Goal: Information Seeking & Learning: Learn about a topic

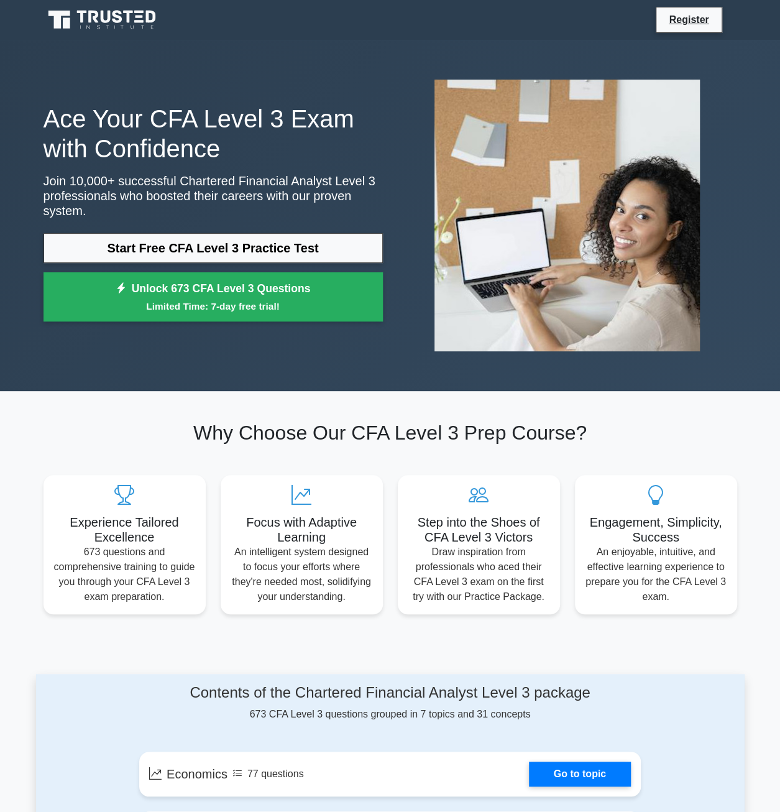
click at [188, 147] on h1 "Ace Your CFA Level 3 Exam with Confidence" at bounding box center [214, 134] width 340 height 60
click at [210, 240] on link "Start Free CFA Level 3 Practice Test" at bounding box center [214, 248] width 340 height 30
click at [202, 243] on link "Start Free CFA Level 3 Practice Test" at bounding box center [214, 248] width 340 height 30
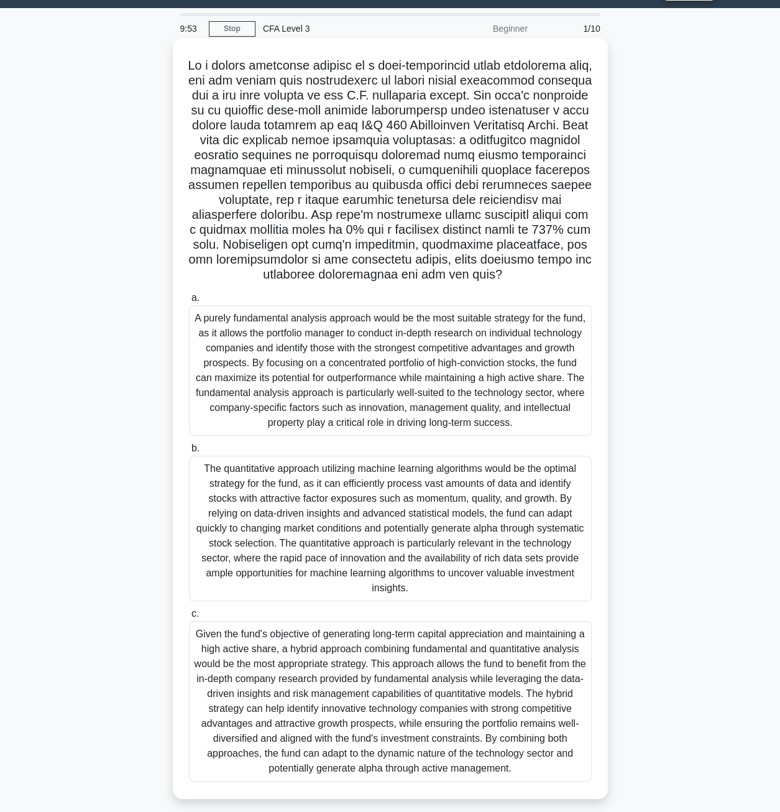
scroll to position [41, 0]
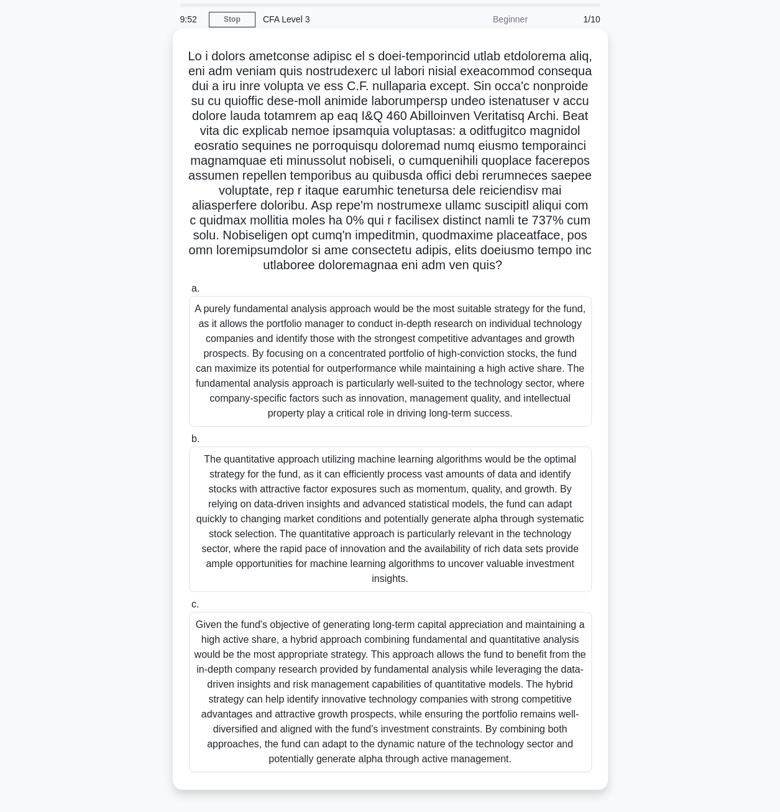
click at [357, 355] on div "A purely fundamental analysis approach would be the most suitable strategy for …" at bounding box center [390, 361] width 403 height 131
click at [189, 293] on input "a. A purely fundamental analysis approach would be the most suitable strategy f…" at bounding box center [189, 289] width 0 height 8
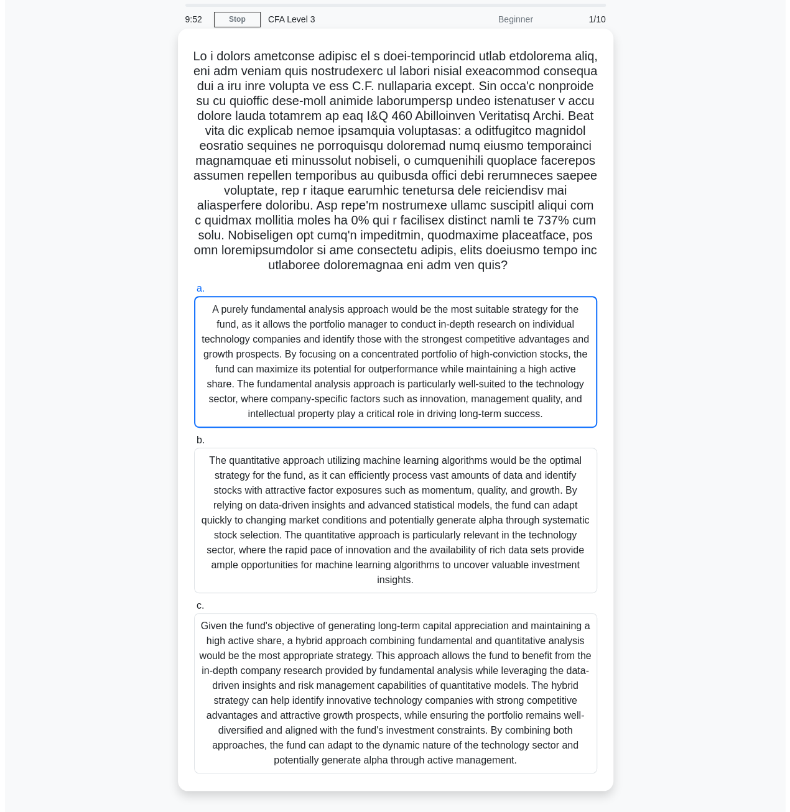
scroll to position [0, 0]
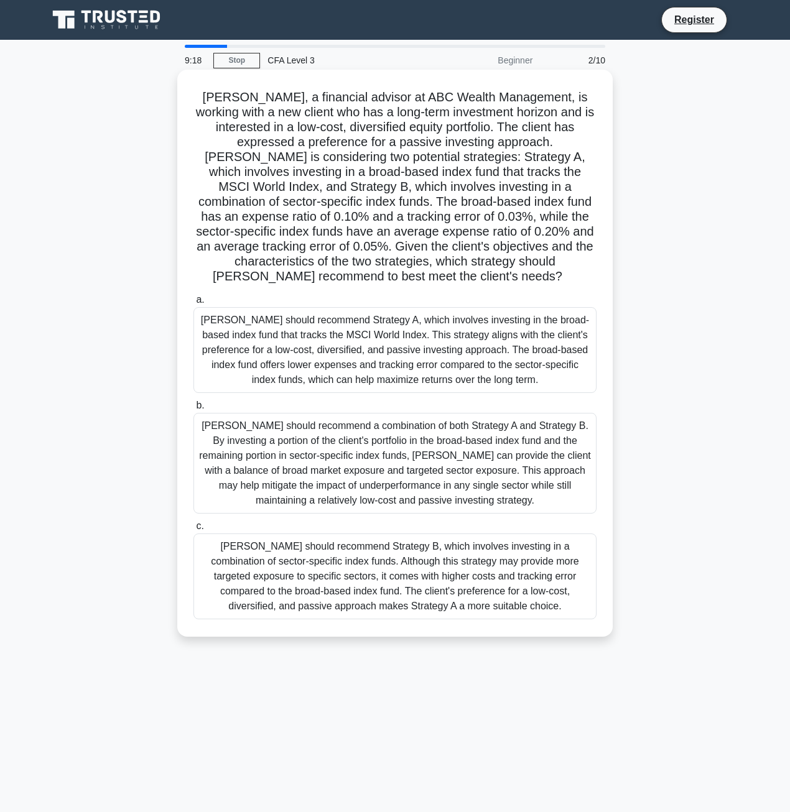
click at [343, 344] on div "[PERSON_NAME] should recommend Strategy A, which involves investing in the broa…" at bounding box center [394, 350] width 403 height 86
click at [193, 304] on input "a. [PERSON_NAME] should recommend Strategy A, which involves investing in the b…" at bounding box center [193, 300] width 0 height 8
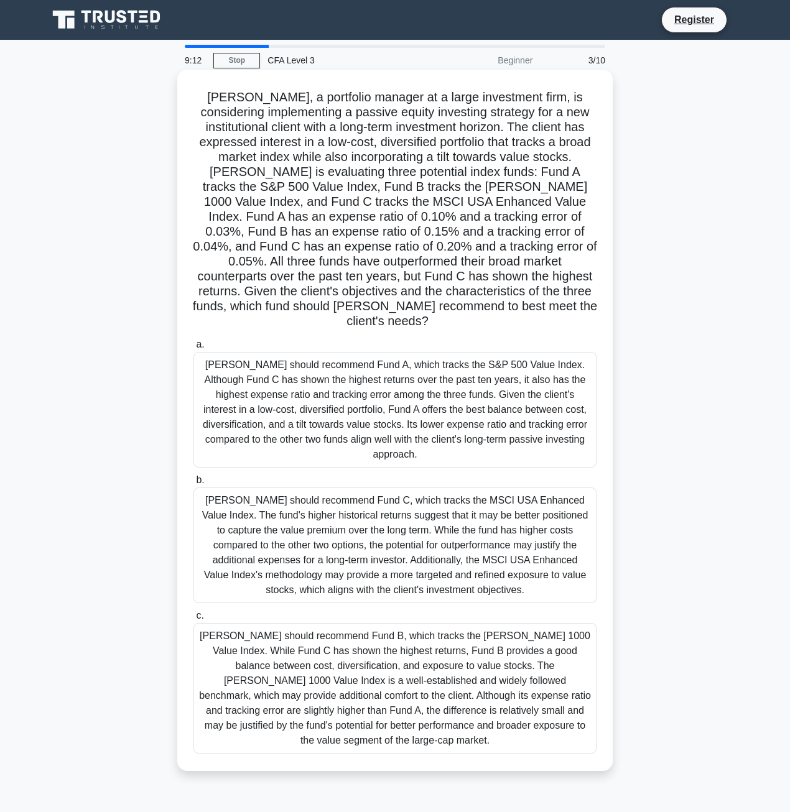
click at [351, 391] on div "[PERSON_NAME] should recommend Fund A, which tracks the S&P 500 Value Index. Al…" at bounding box center [394, 410] width 403 height 116
click at [193, 349] on input "a. [PERSON_NAME] should recommend Fund A, which tracks the S&P 500 Value Index.…" at bounding box center [193, 345] width 0 height 8
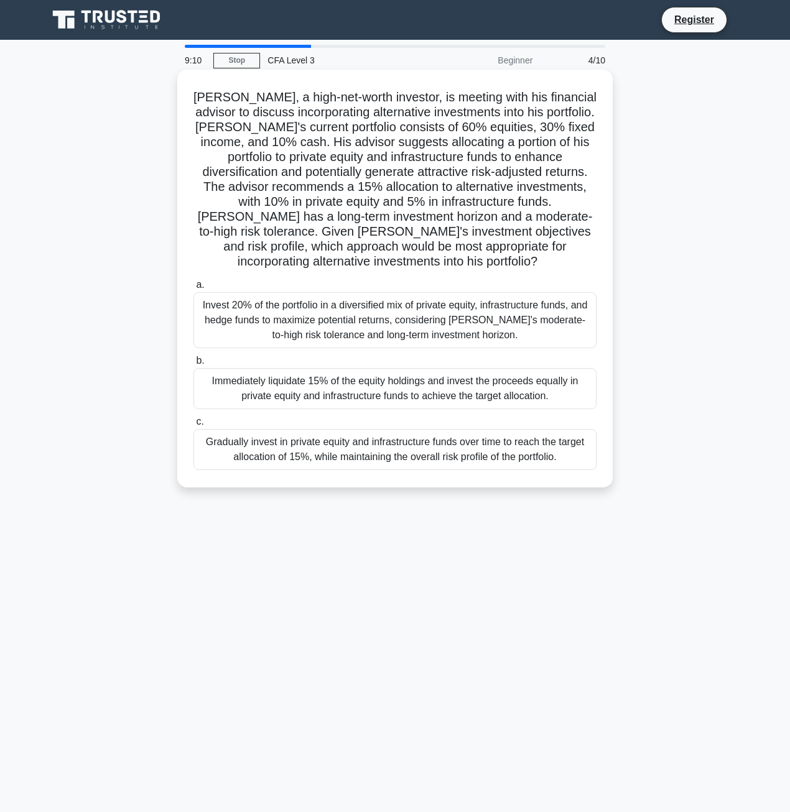
click at [351, 400] on div "Immediately liquidate 15% of the equity holdings and invest the proceeds equall…" at bounding box center [394, 388] width 403 height 41
click at [193, 365] on input "b. Immediately liquidate 15% of the equity holdings and invest the proceeds equ…" at bounding box center [193, 361] width 0 height 8
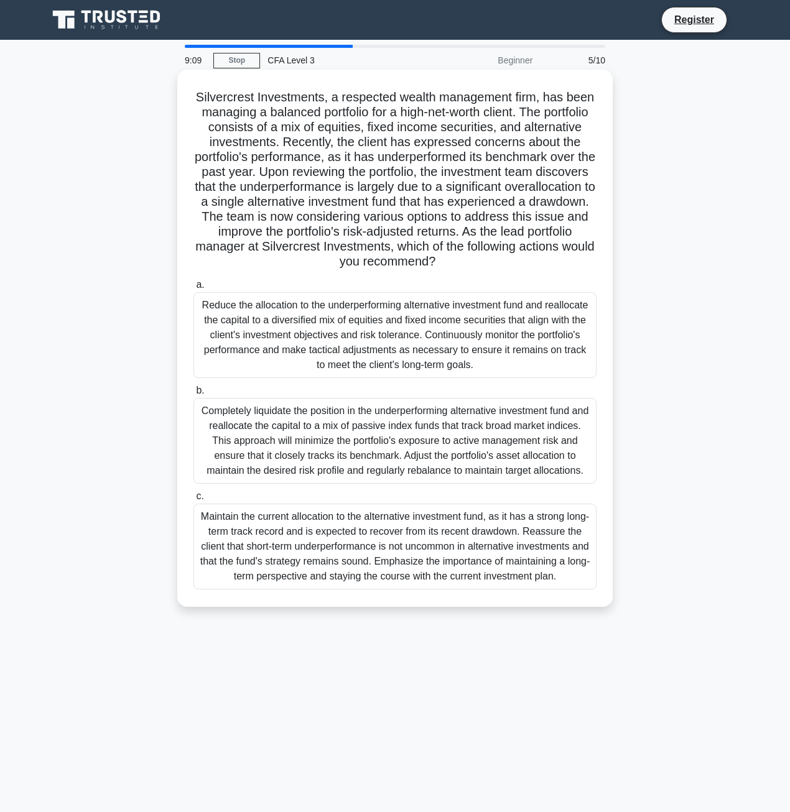
click at [348, 414] on div "Completely liquidate the position in the underperforming alternative investment…" at bounding box center [394, 441] width 403 height 86
click at [193, 395] on input "b. Completely liquidate the position in the underperforming alternative investm…" at bounding box center [193, 391] width 0 height 8
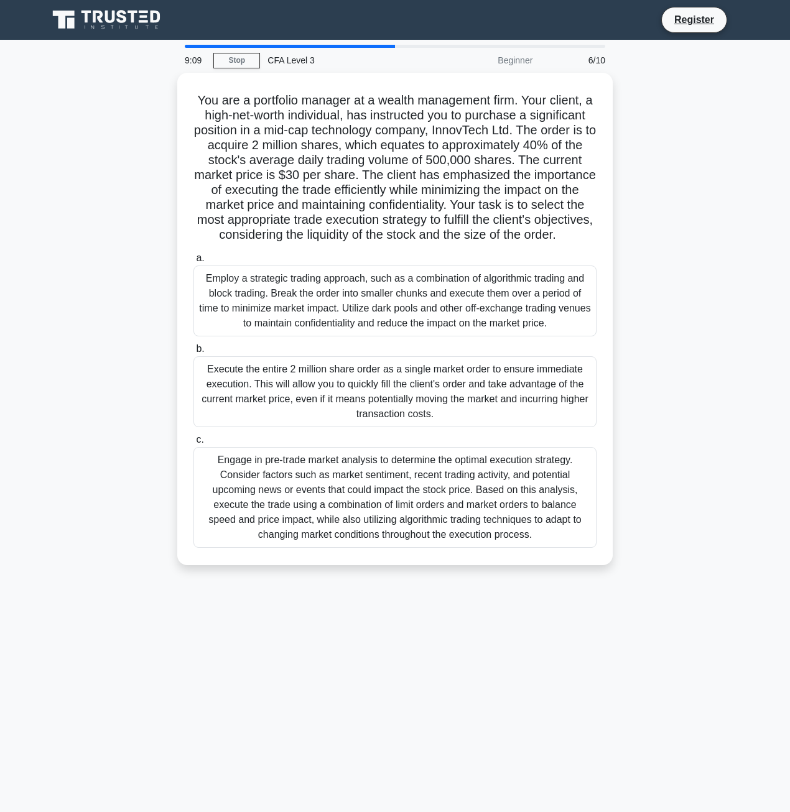
click at [348, 414] on div "Execute the entire 2 million share order as a single market order to ensure imm…" at bounding box center [394, 391] width 403 height 71
click at [193, 353] on input "b. Execute the entire 2 million share order as a single market order to ensure …" at bounding box center [193, 349] width 0 height 8
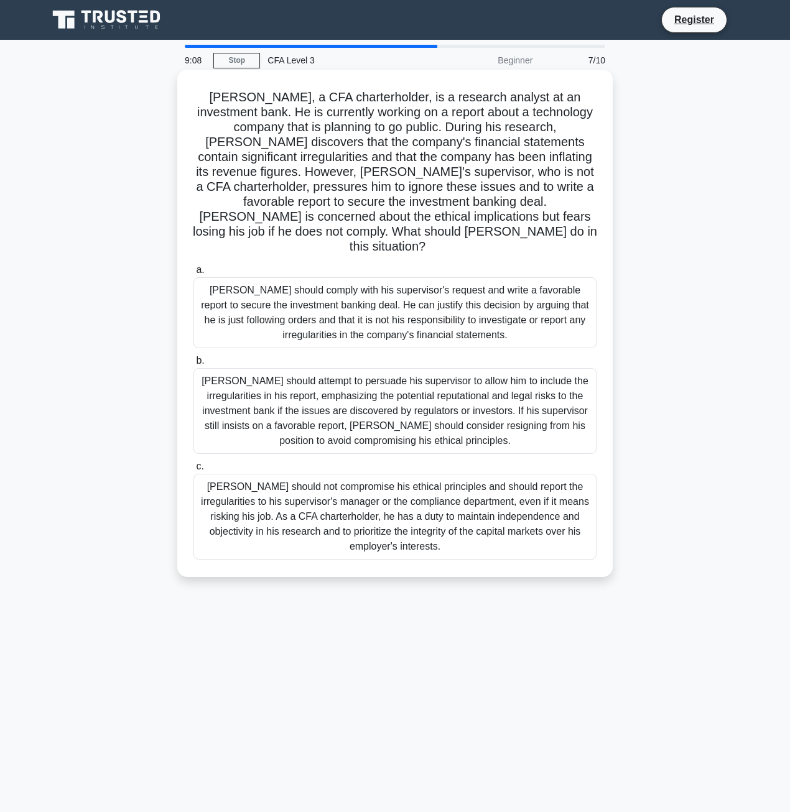
click at [349, 414] on div "[PERSON_NAME] should attempt to persuade his supervisor to allow him to include…" at bounding box center [394, 411] width 403 height 86
click at [193, 365] on input "b. Matthew should attempt to persuade his supervisor to allow him to include th…" at bounding box center [193, 361] width 0 height 8
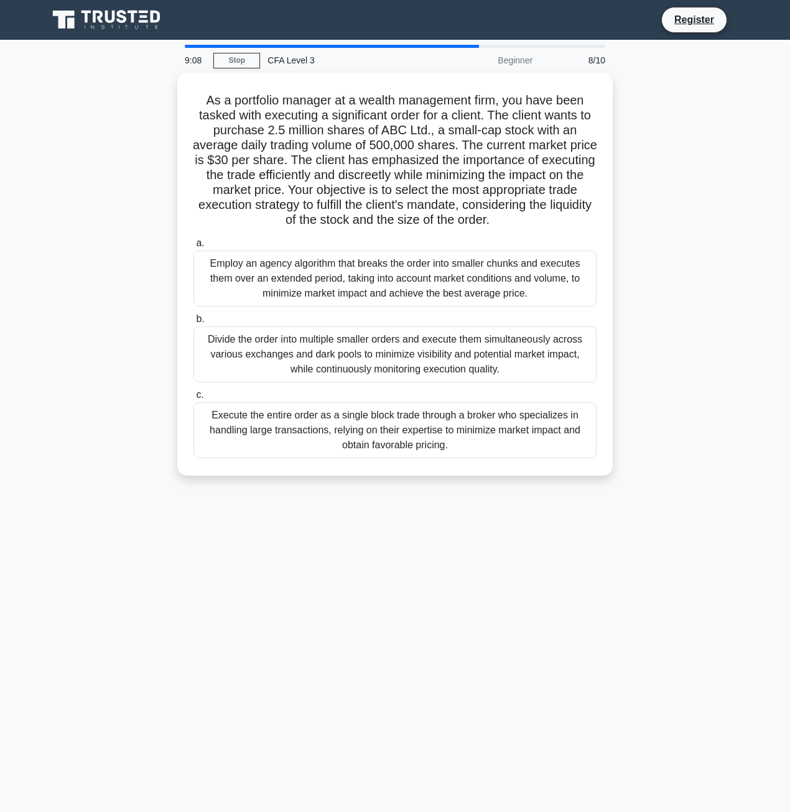
click at [349, 414] on div "Execute the entire order as a single block trade through a broker who specializ…" at bounding box center [394, 430] width 403 height 56
click at [193, 399] on input "c. Execute the entire order as a single block trade through a broker who specia…" at bounding box center [193, 395] width 0 height 8
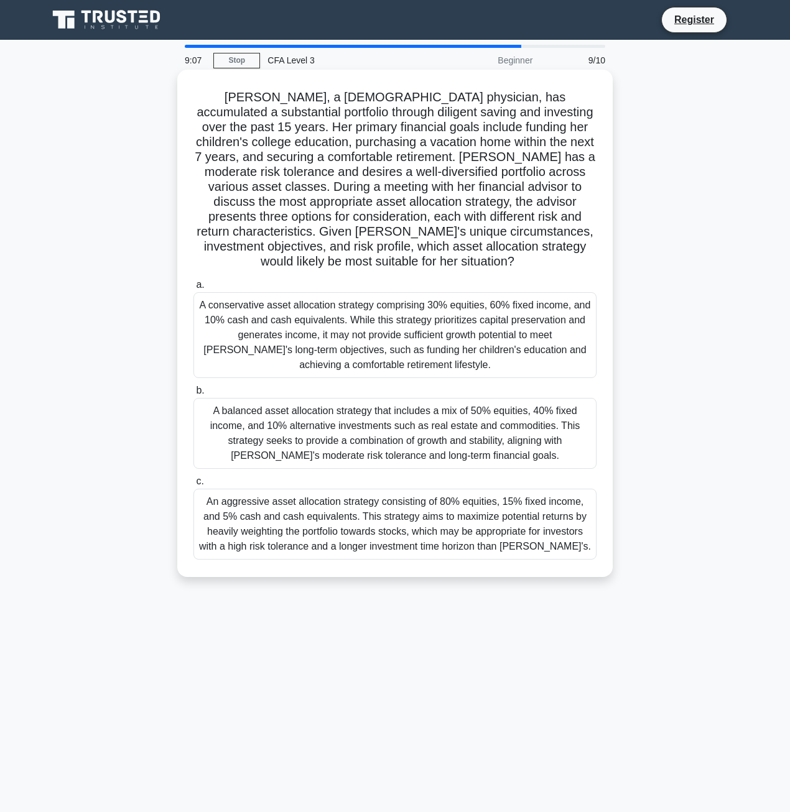
click at [352, 361] on div "A conservative asset allocation strategy comprising 30% equities, 60% fixed inc…" at bounding box center [394, 335] width 403 height 86
click at [193, 289] on input "a. A conservative asset allocation strategy comprising 30% equities, 60% fixed …" at bounding box center [193, 285] width 0 height 8
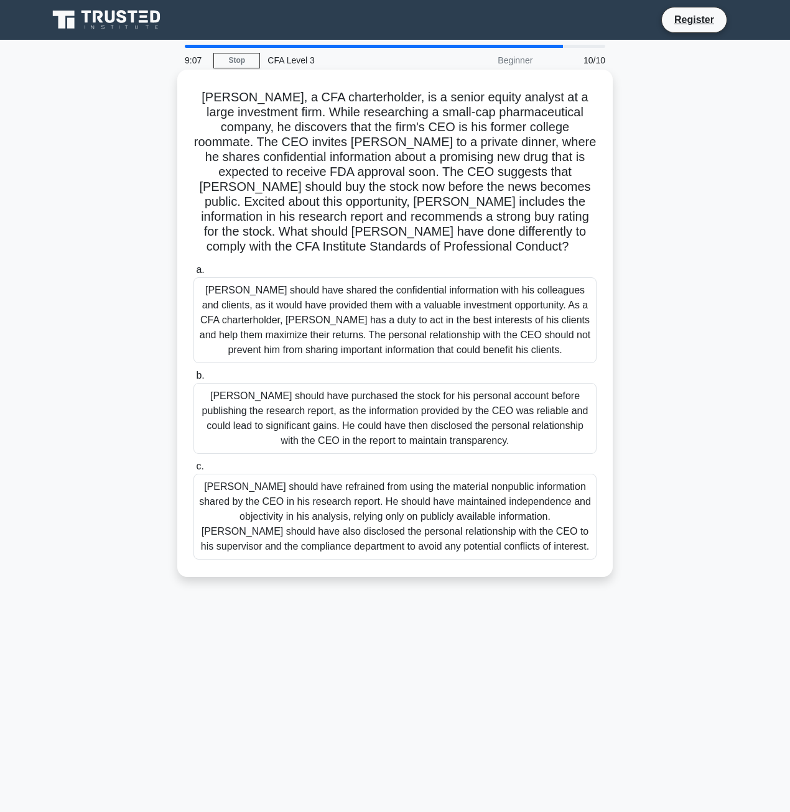
click at [346, 382] on label "b. Daniel should have purchased the stock for his personal account before publi…" at bounding box center [394, 411] width 403 height 86
click at [193, 380] on input "b. Daniel should have purchased the stock for his personal account before publi…" at bounding box center [193, 376] width 0 height 8
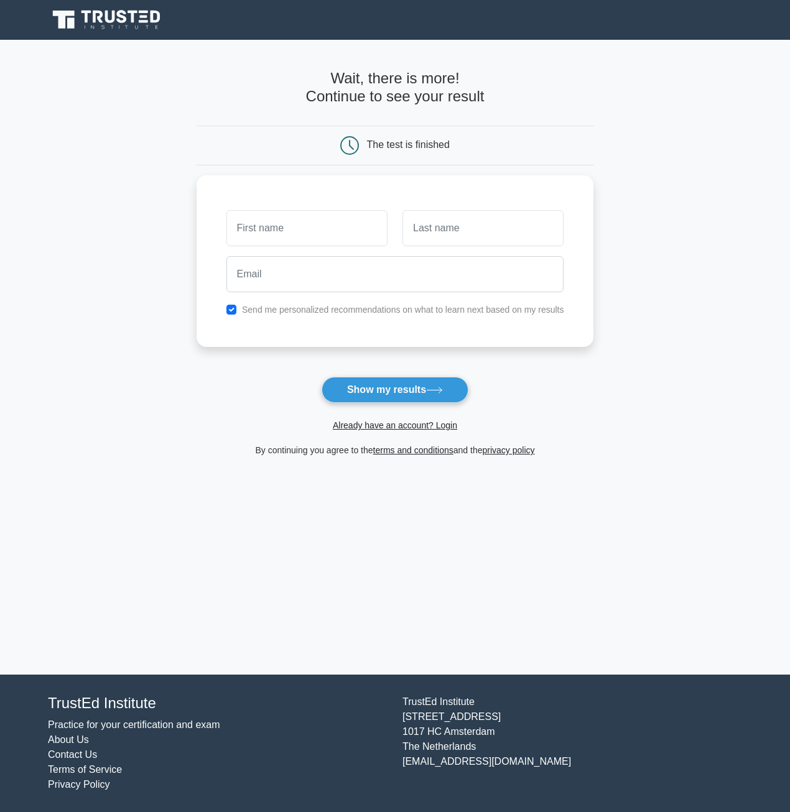
click at [287, 146] on div "The test is finished" at bounding box center [394, 145] width 265 height 19
click at [359, 384] on button "Show my results" at bounding box center [395, 390] width 147 height 26
click at [254, 222] on input "text" at bounding box center [306, 225] width 161 height 36
type input "kjh"
click at [449, 234] on input "text" at bounding box center [482, 225] width 161 height 36
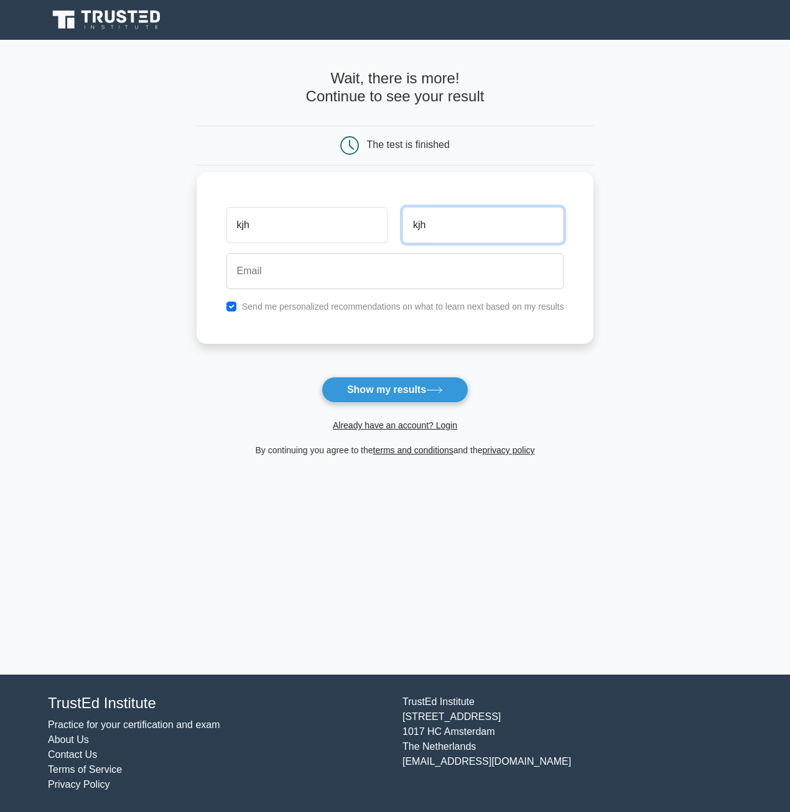
type input "kjh"
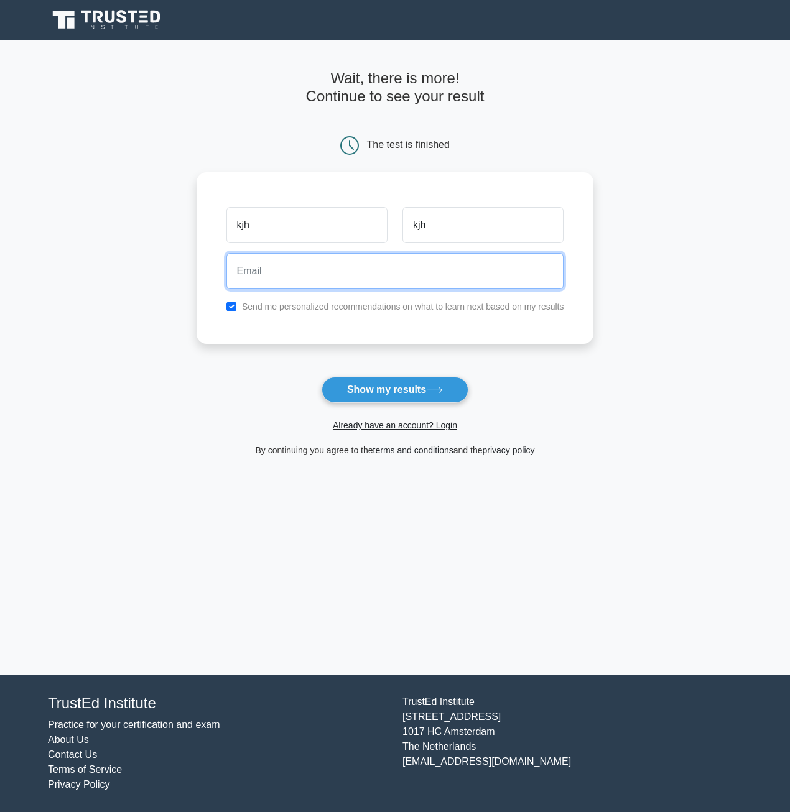
click at [343, 272] on input "email" at bounding box center [395, 271] width 338 height 36
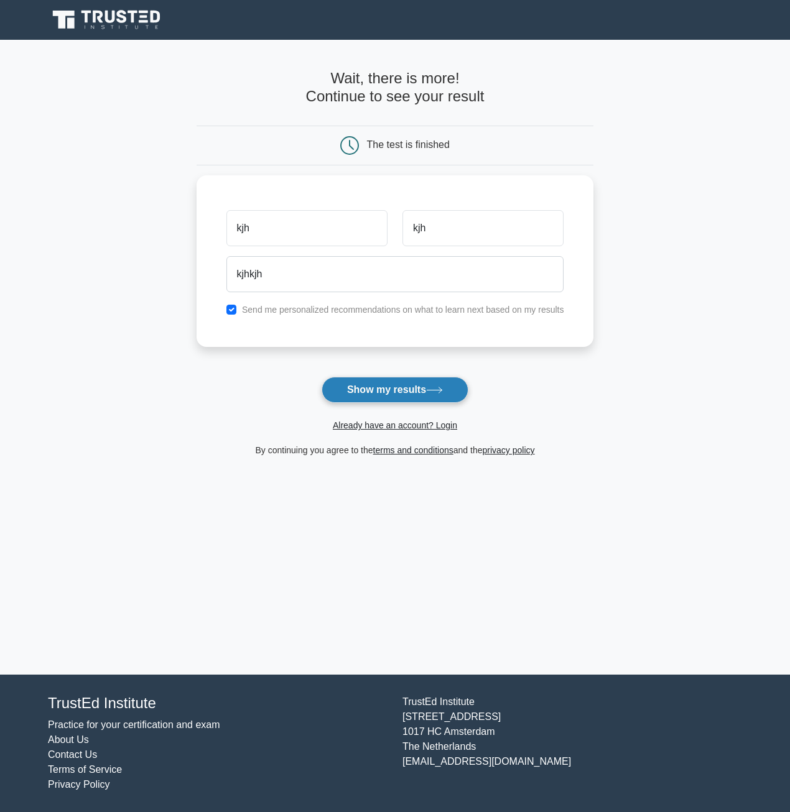
click at [379, 381] on button "Show my results" at bounding box center [395, 390] width 147 height 26
type input "kjhkjh@google.com"
click at [407, 384] on button "Show my results" at bounding box center [395, 390] width 147 height 26
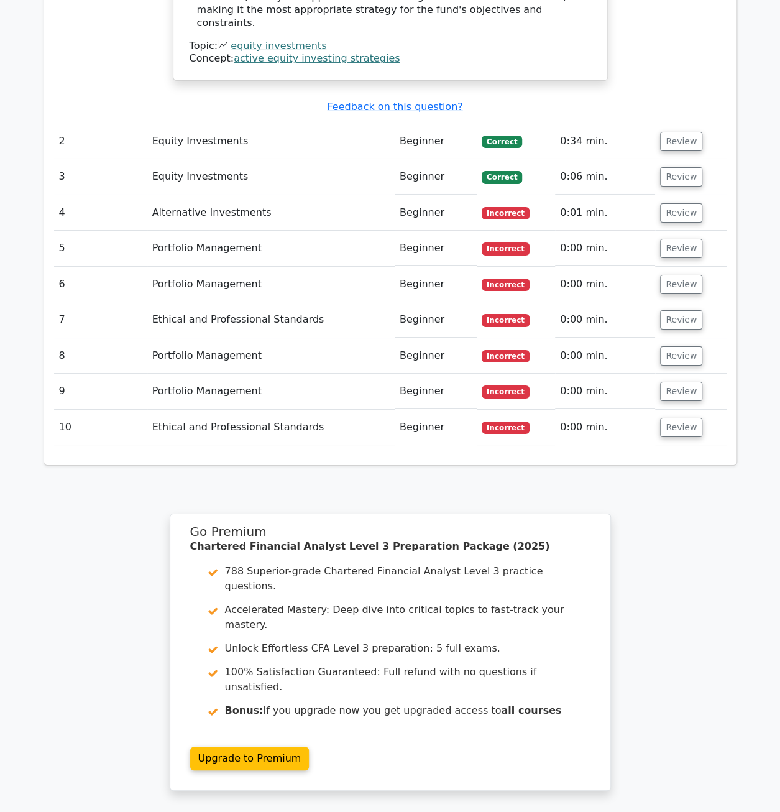
scroll to position [1762, 0]
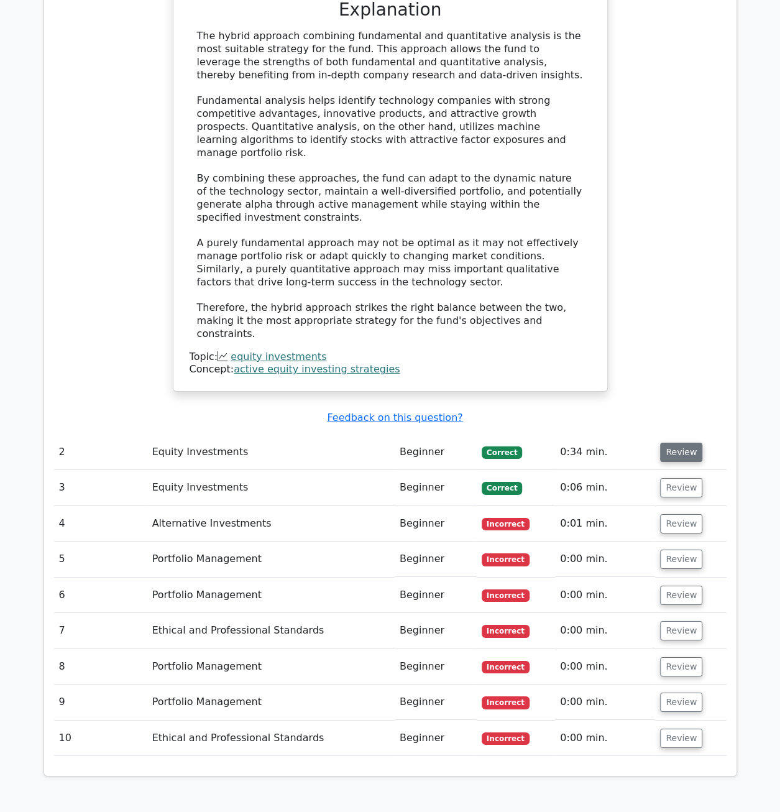
click at [674, 443] on button "Review" at bounding box center [681, 452] width 42 height 19
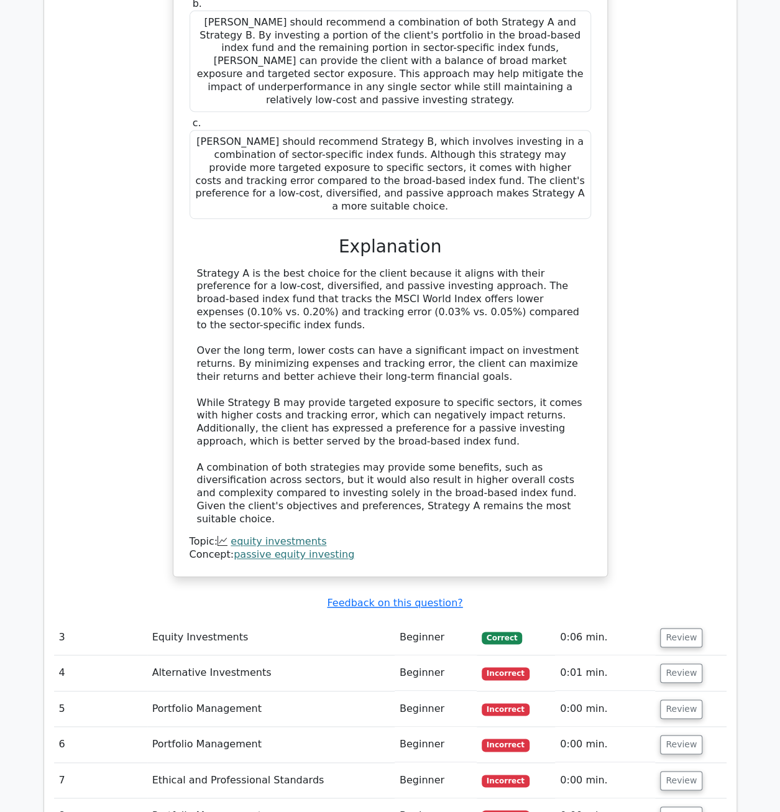
scroll to position [2632, 0]
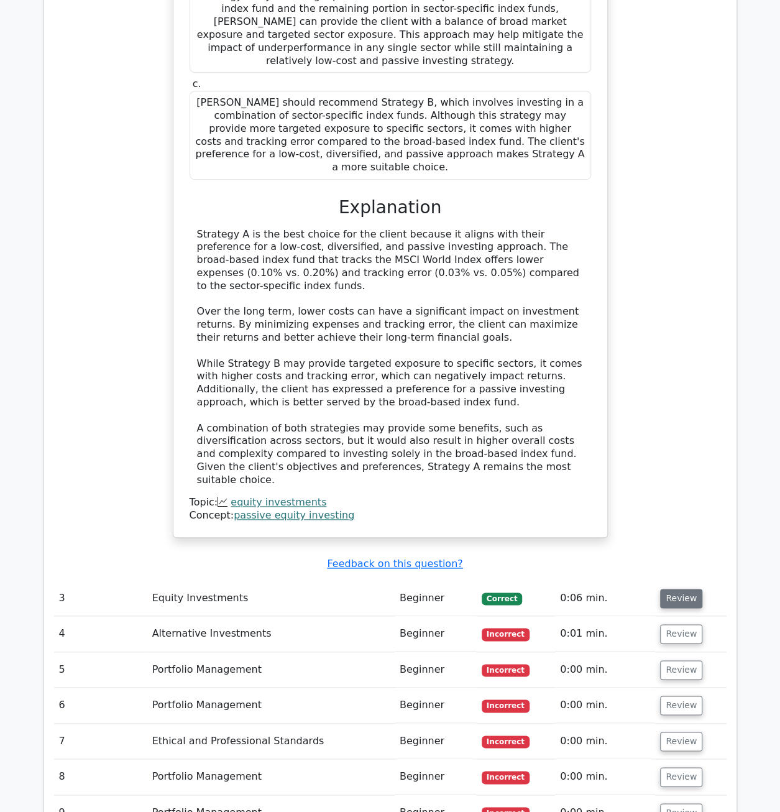
click at [677, 589] on button "Review" at bounding box center [681, 598] width 42 height 19
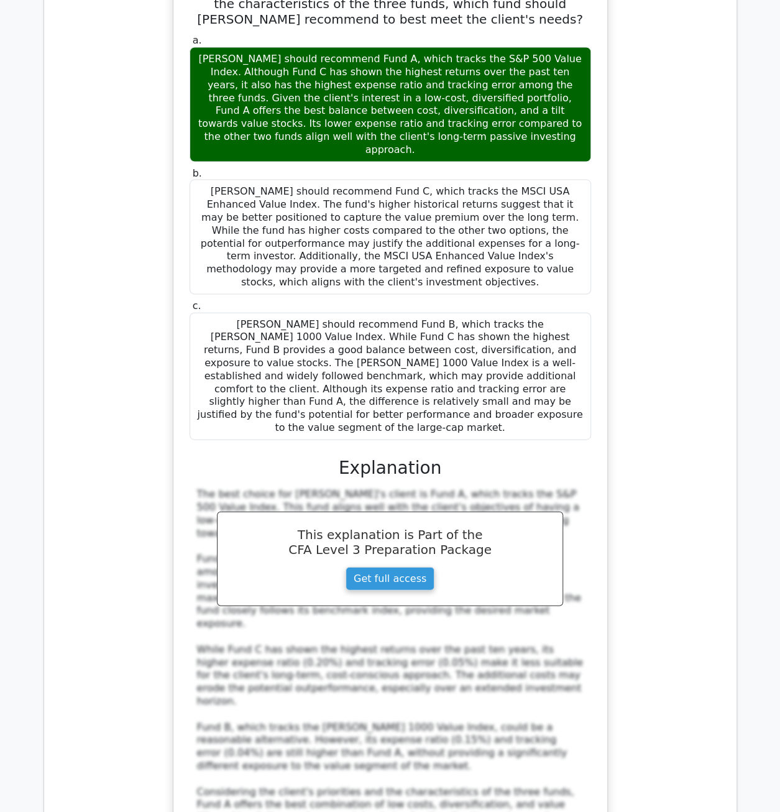
scroll to position [3690, 0]
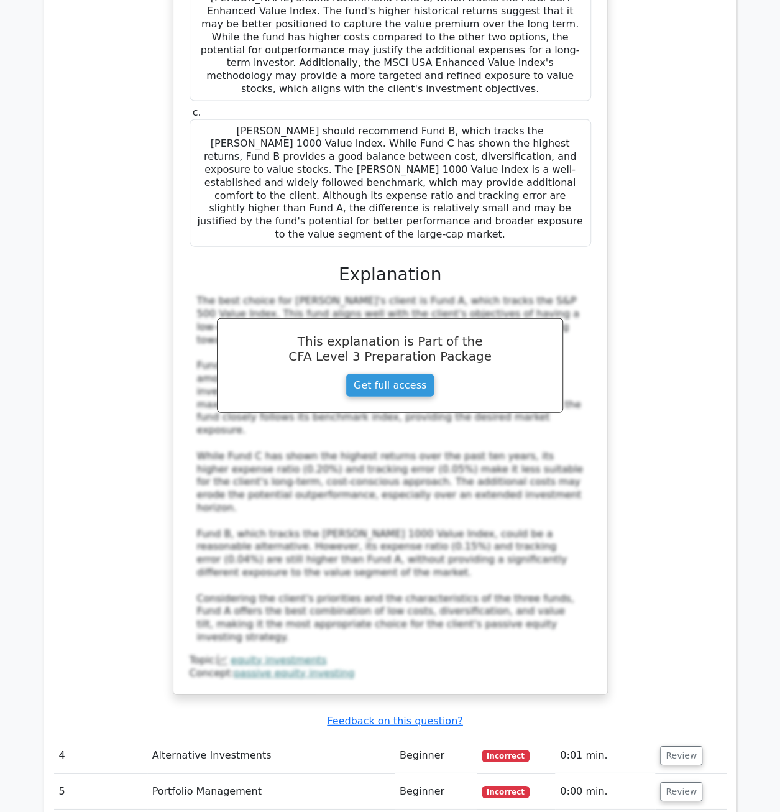
click at [695, 738] on td "Review" at bounding box center [690, 755] width 71 height 35
click at [682, 746] on button "Review" at bounding box center [681, 755] width 42 height 19
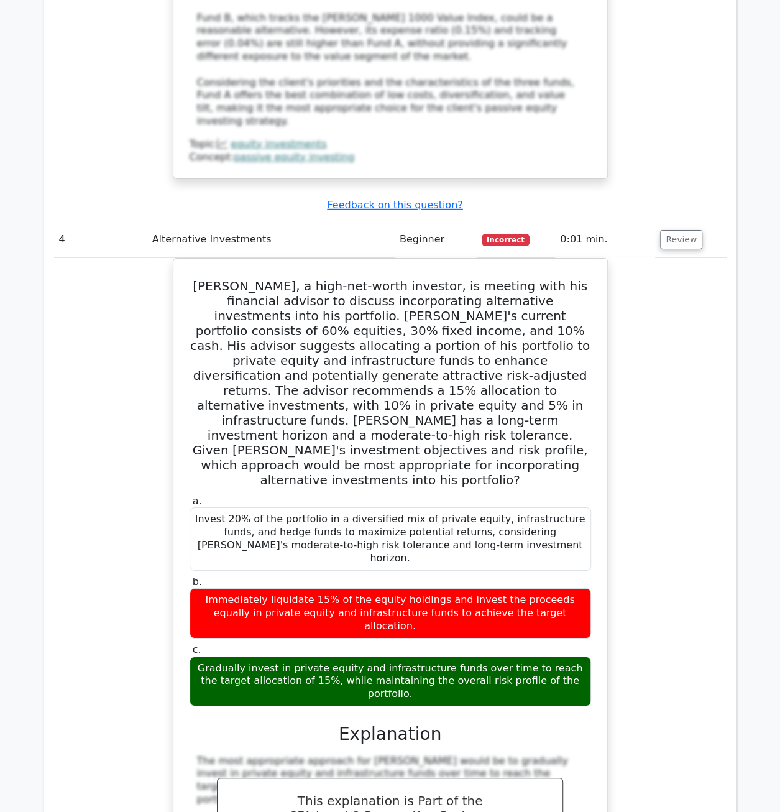
scroll to position [4374, 0]
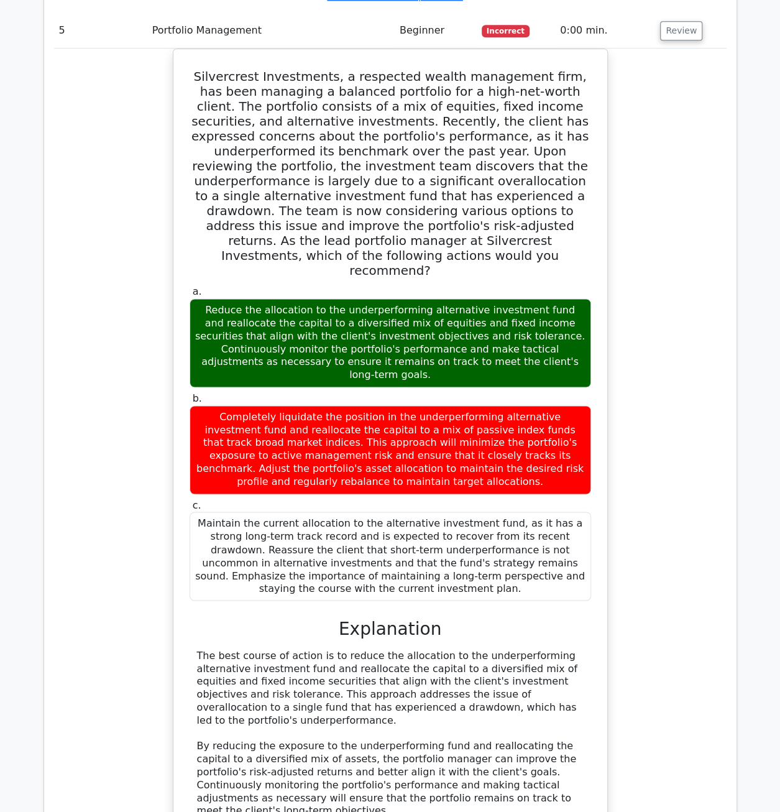
scroll to position [5307, 0]
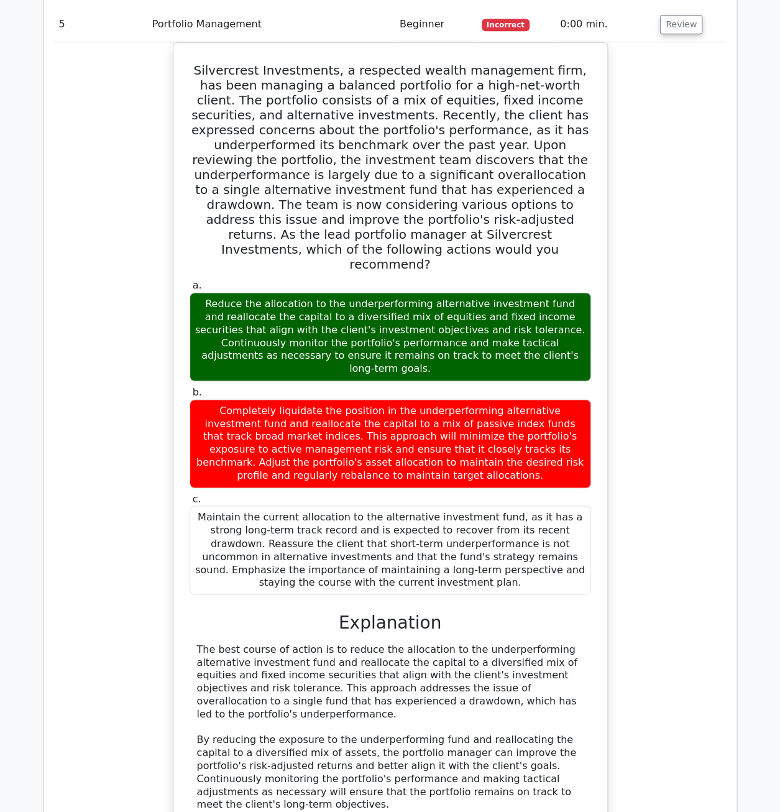
copy body "Kjh Profile Settings Go Premium Chartered Financial Analyst Level 3 Preparation…"
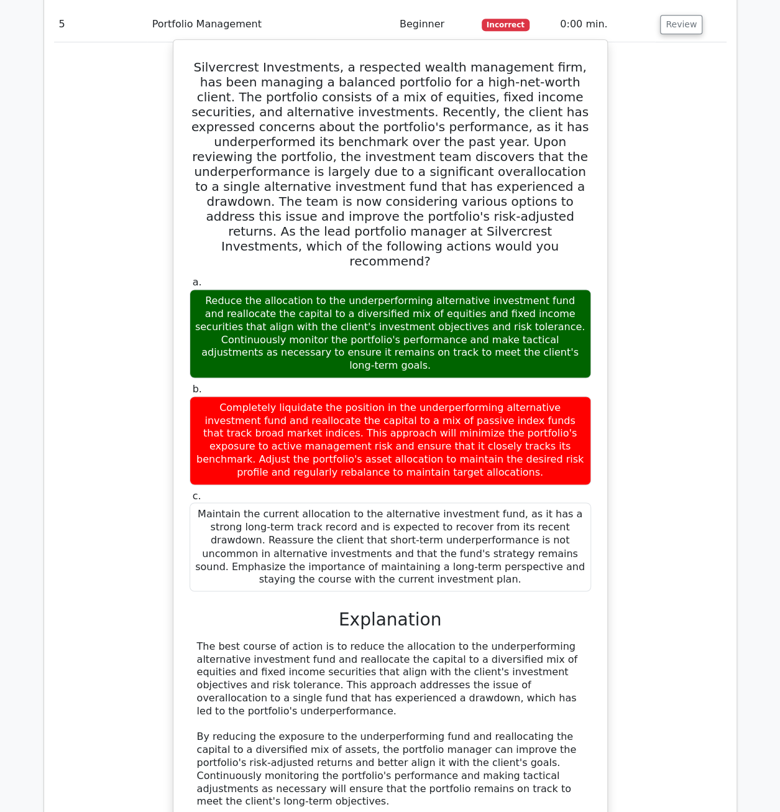
click at [481, 609] on h3 "Explanation" at bounding box center [390, 619] width 387 height 21
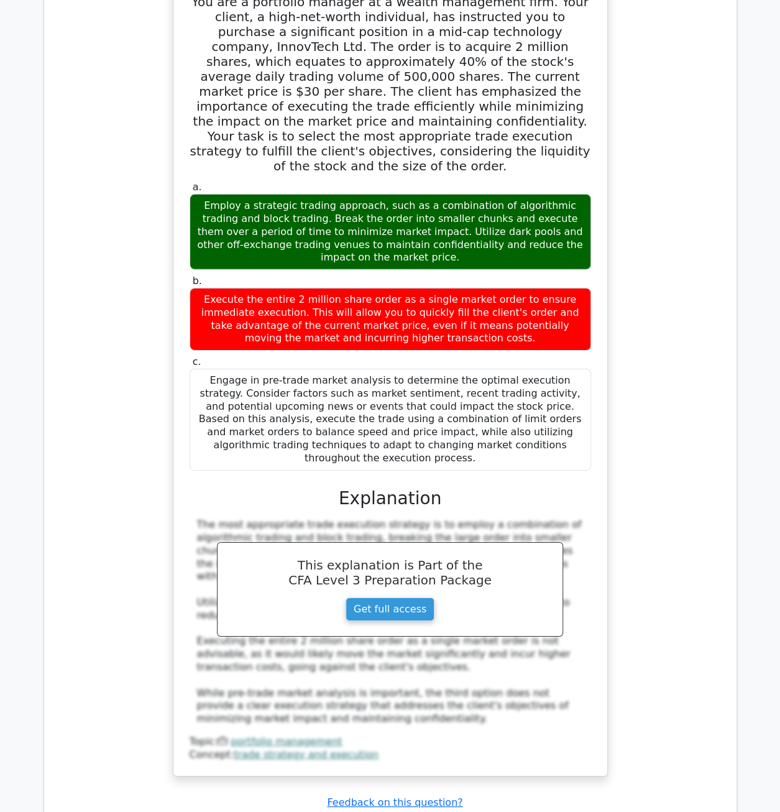
scroll to position [6488, 0]
